Goal: Navigation & Orientation: Find specific page/section

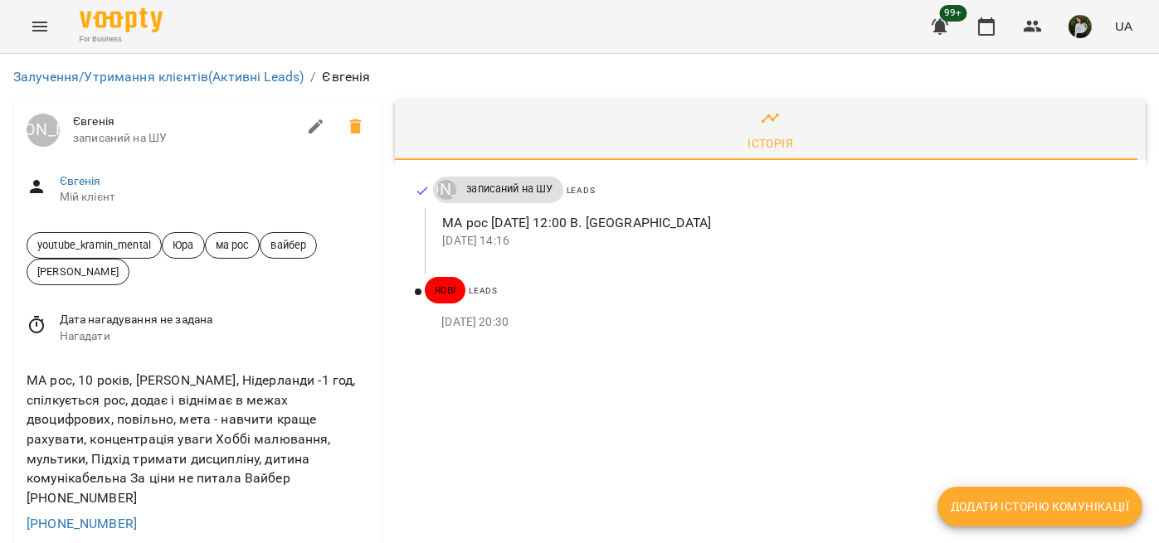
click at [702, 48] on div "For Business 99+ UA" at bounding box center [579, 26] width 1159 height 53
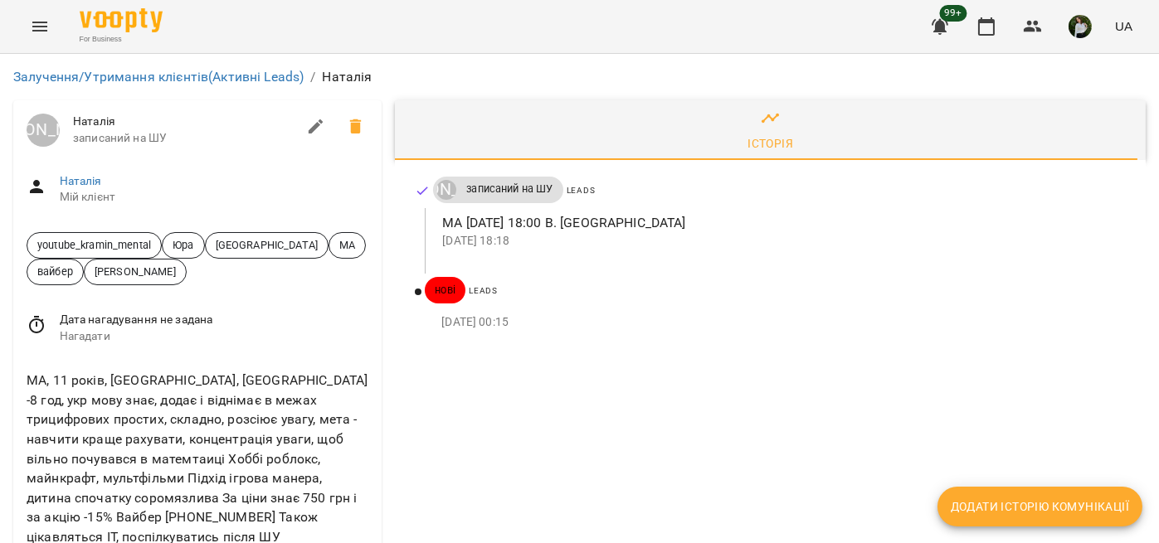
scroll to position [138, 0]
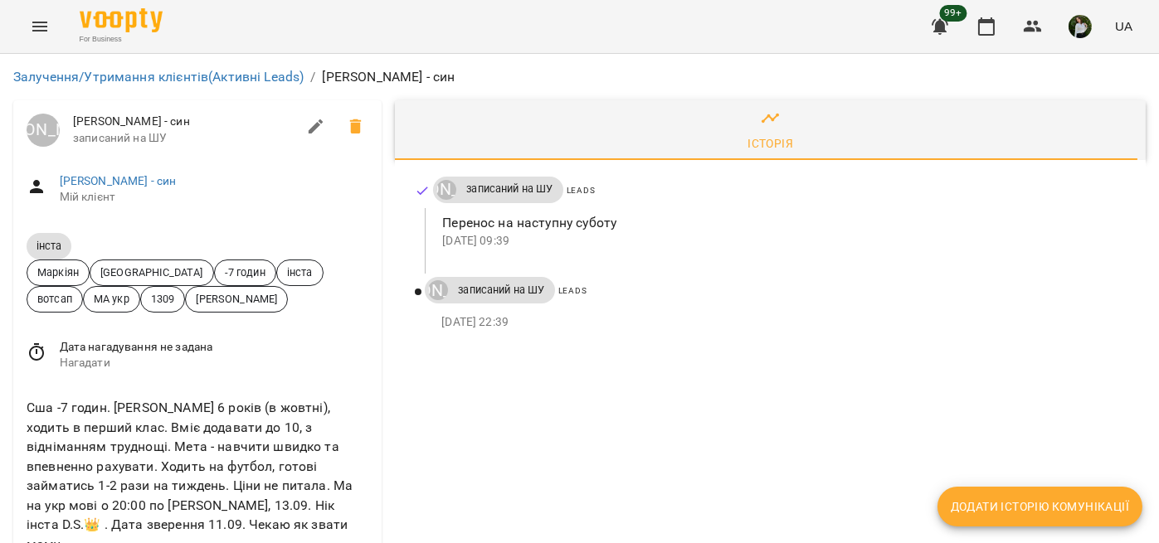
scroll to position [276, 0]
